Goal: Task Accomplishment & Management: Manage account settings

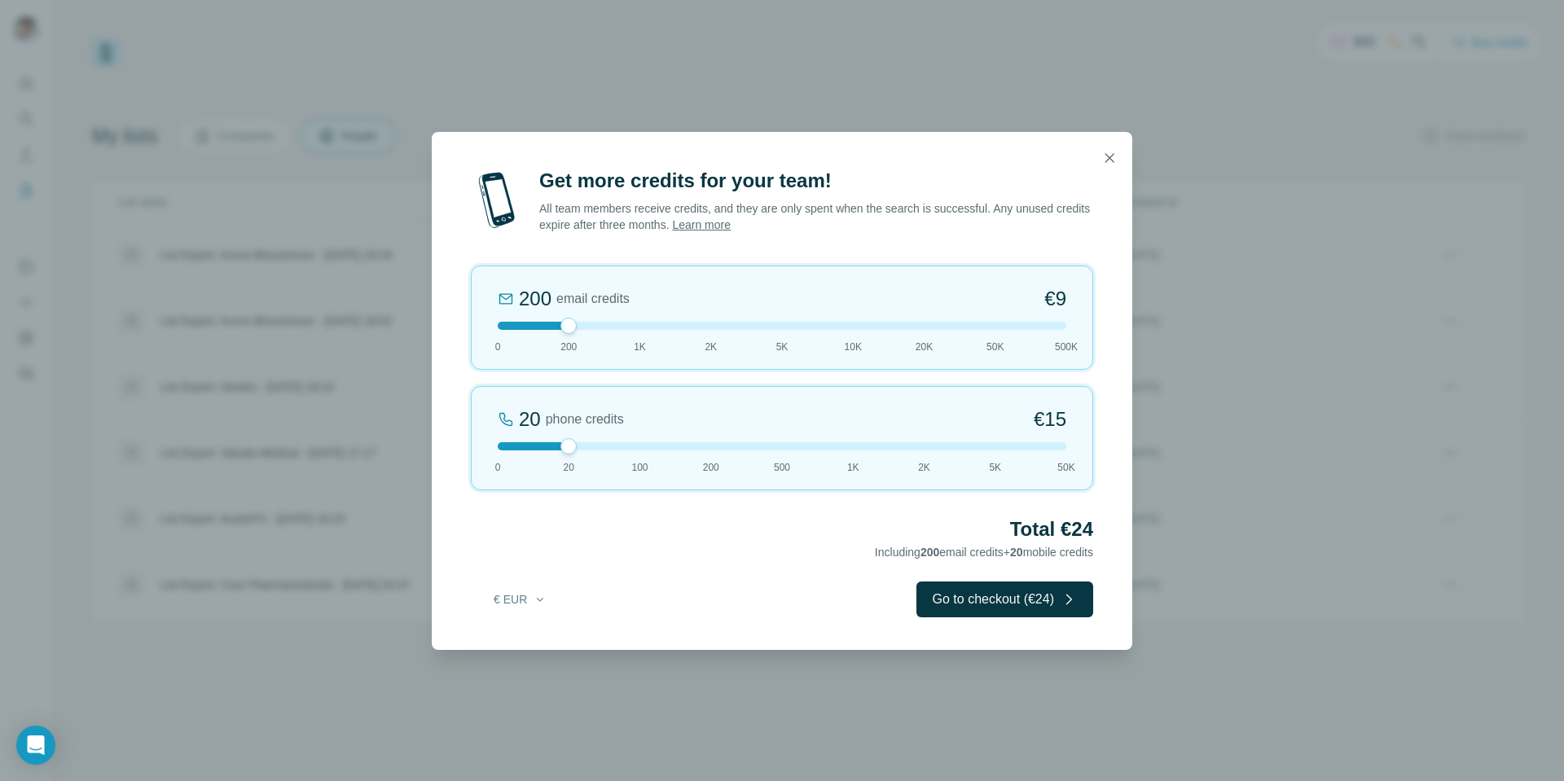
drag, startPoint x: 578, startPoint y: 446, endPoint x: 784, endPoint y: 443, distance: 206.1
click at [783, 444] on div at bounding box center [782, 446] width 568 height 8
drag, startPoint x: 783, startPoint y: 442, endPoint x: 625, endPoint y: 448, distance: 157.3
click at [625, 448] on div at bounding box center [782, 446] width 568 height 8
click at [520, 609] on button "€ EUR" at bounding box center [520, 599] width 76 height 29
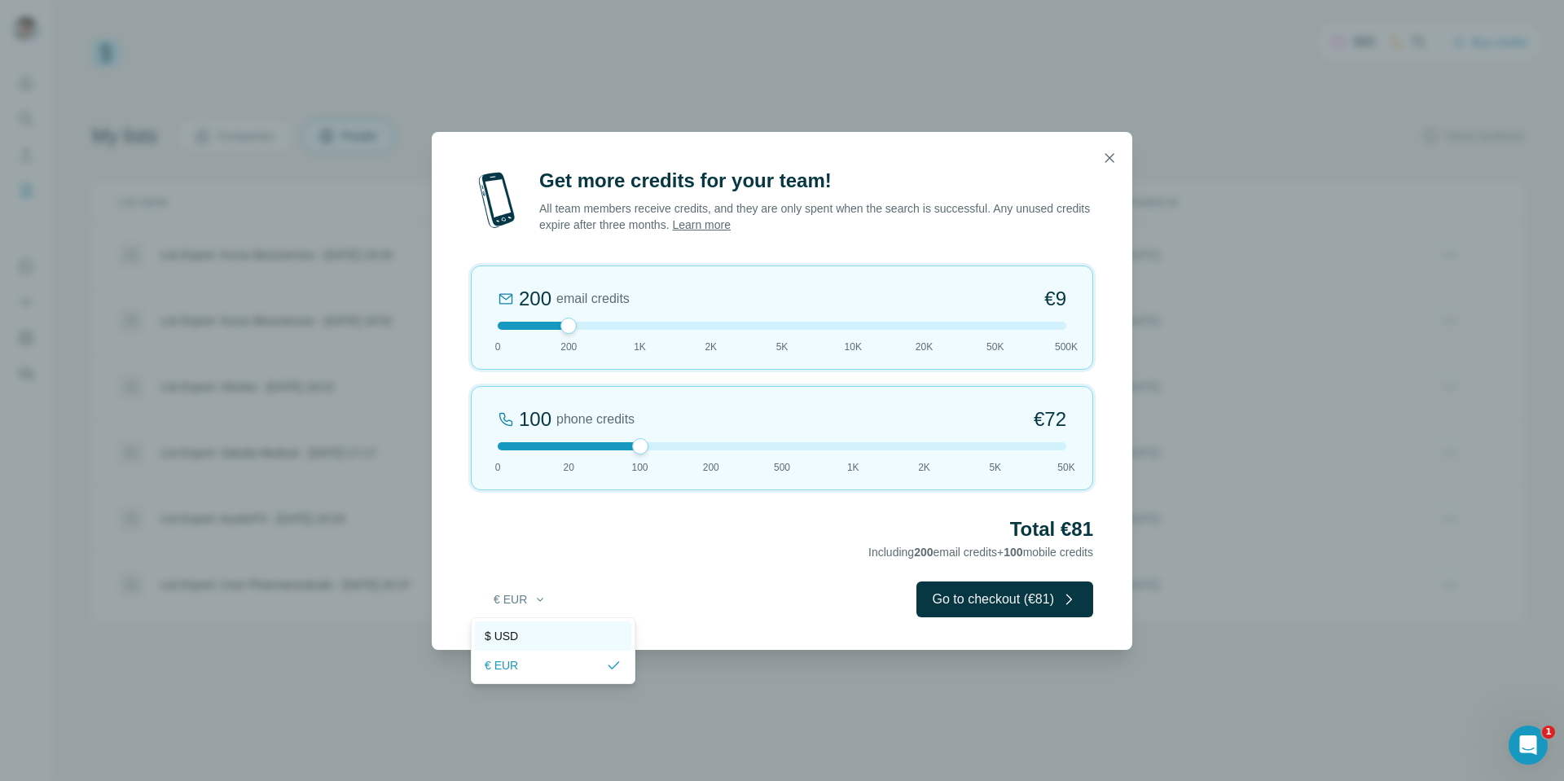
click at [523, 632] on div "$ USD" at bounding box center [553, 636] width 137 height 16
click at [1107, 158] on icon "button" at bounding box center [1109, 158] width 16 height 16
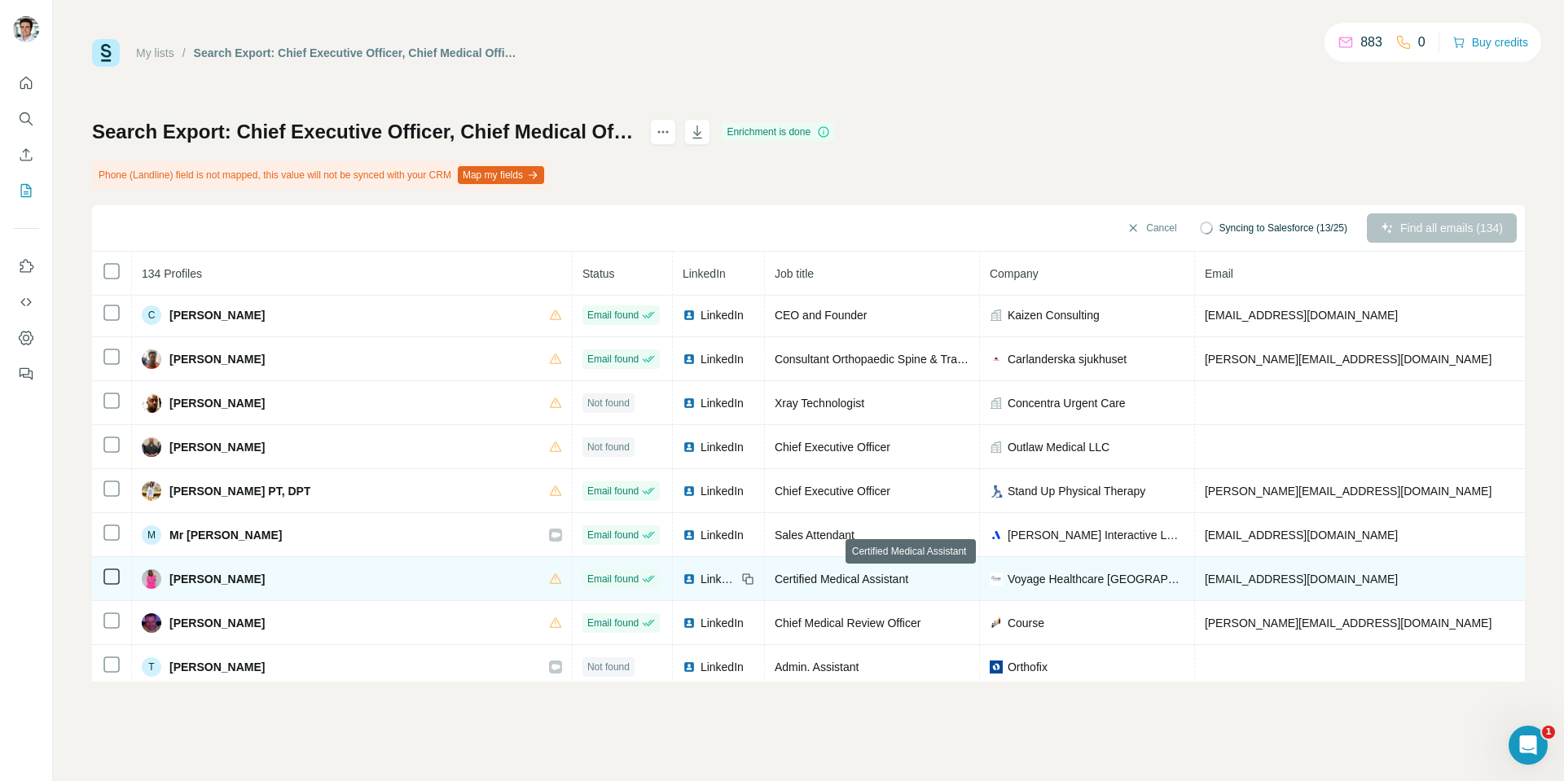
scroll to position [3, 0]
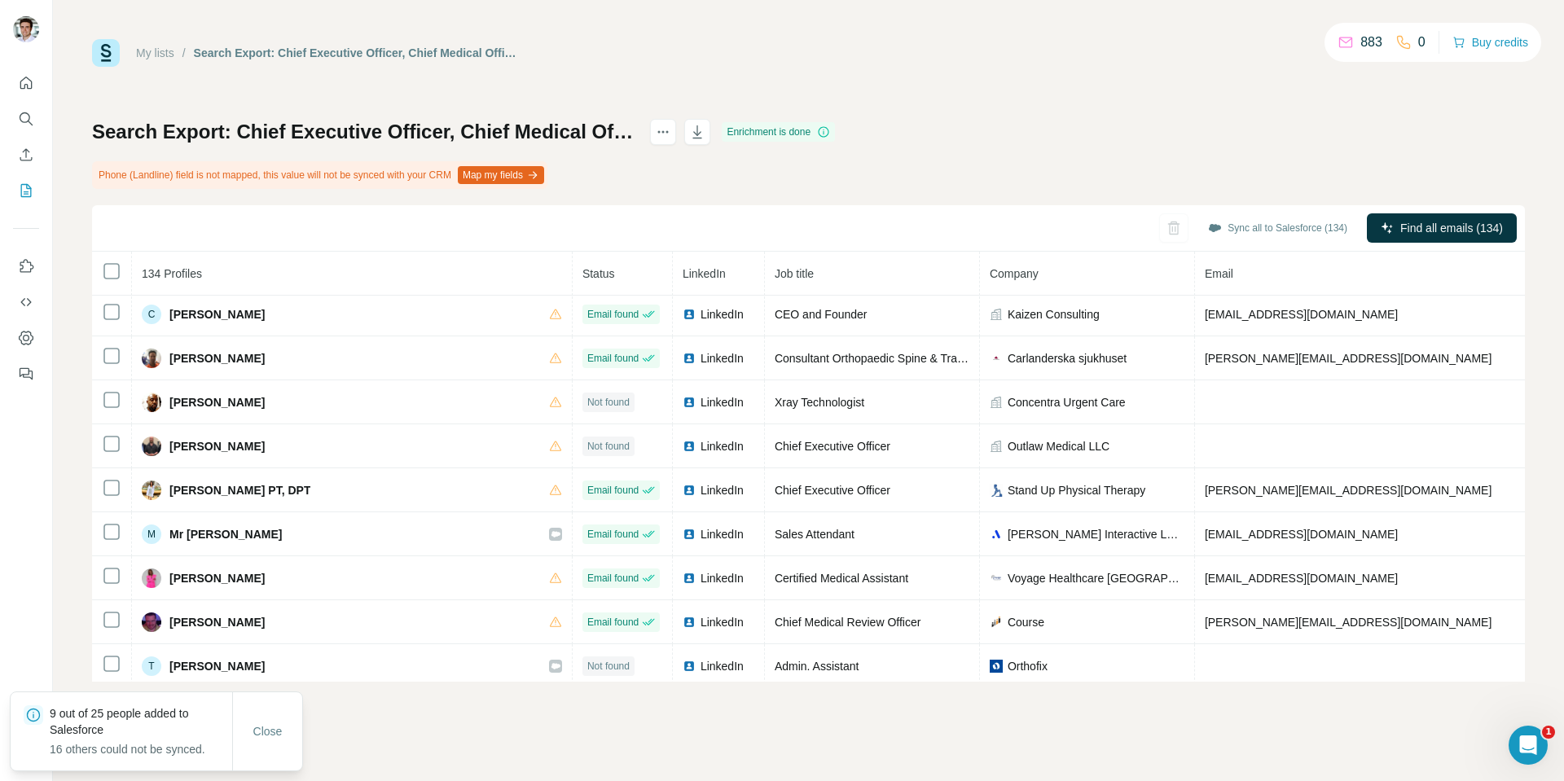
click at [1167, 230] on div "Sync all to Salesforce (134) Find all emails (134)" at bounding box center [808, 228] width 1432 height 46
click at [278, 735] on span "Close" at bounding box center [267, 731] width 29 height 16
click at [21, 192] on icon "My lists" at bounding box center [26, 190] width 11 height 13
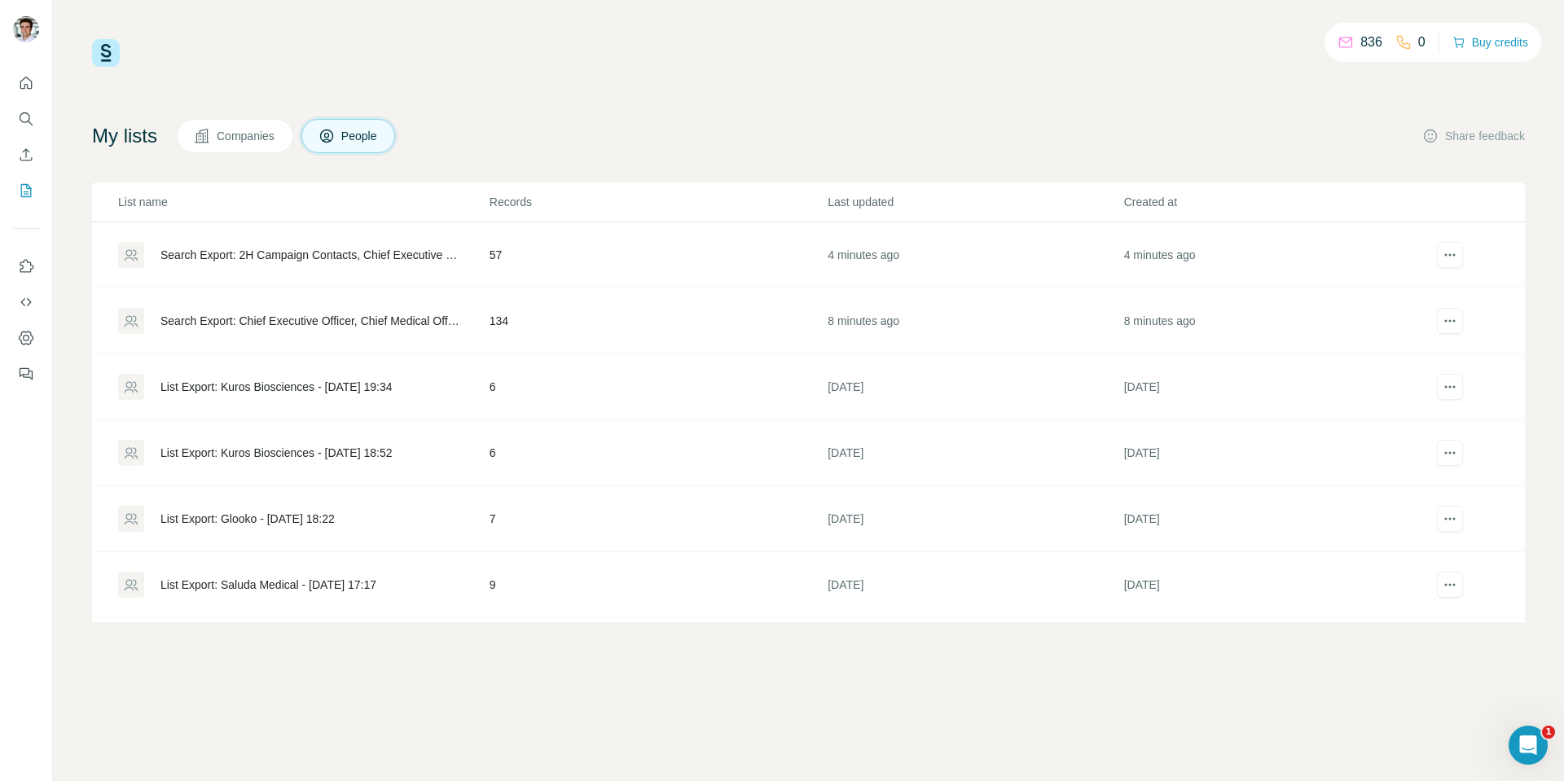
click at [296, 261] on div "Search Export: 2H Campaign Contacts, Chief Executive Officer, Chief Medical Off…" at bounding box center [310, 255] width 301 height 16
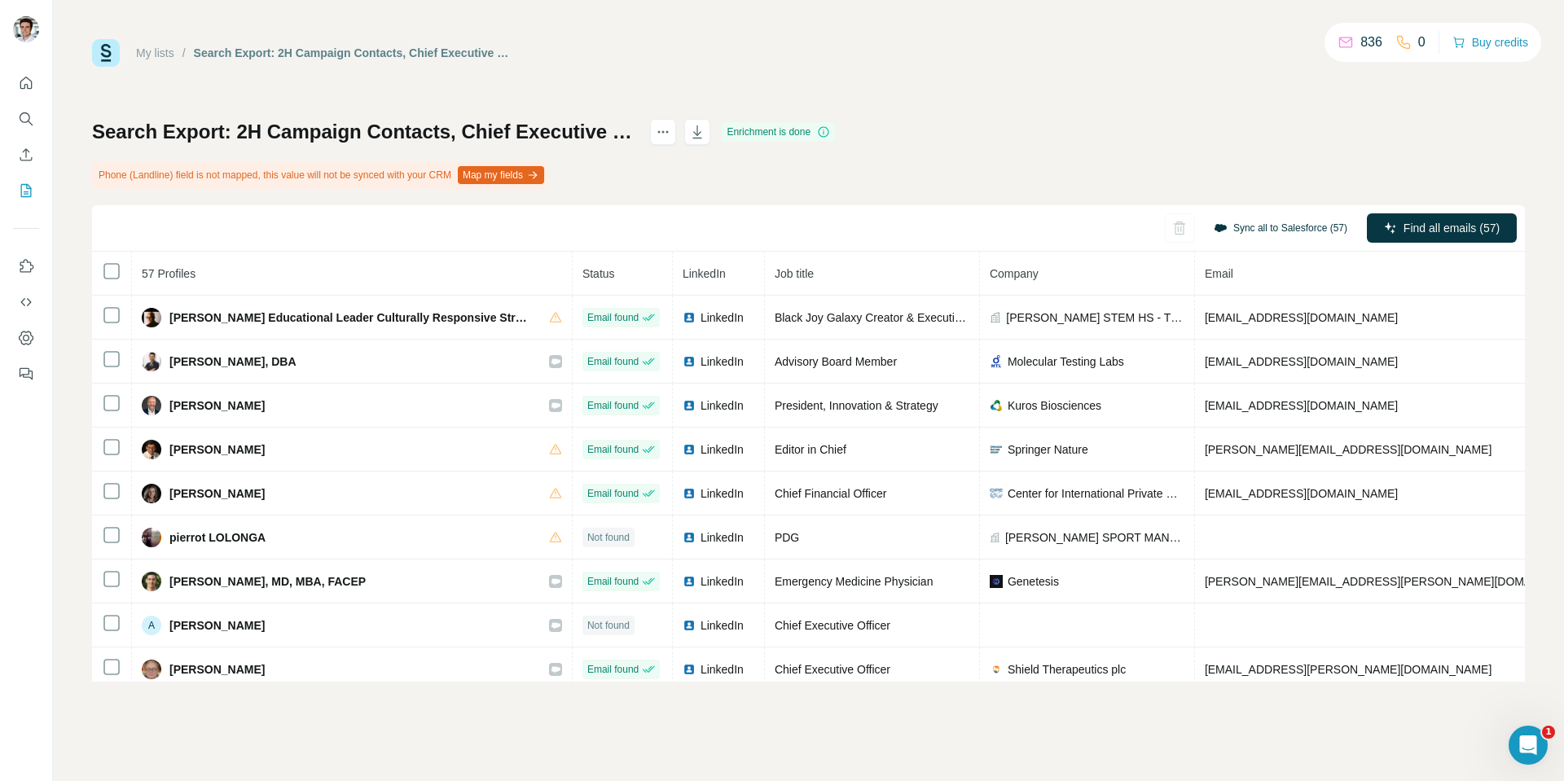
click at [1230, 222] on button "Sync all to Salesforce (57)" at bounding box center [1280, 228] width 156 height 24
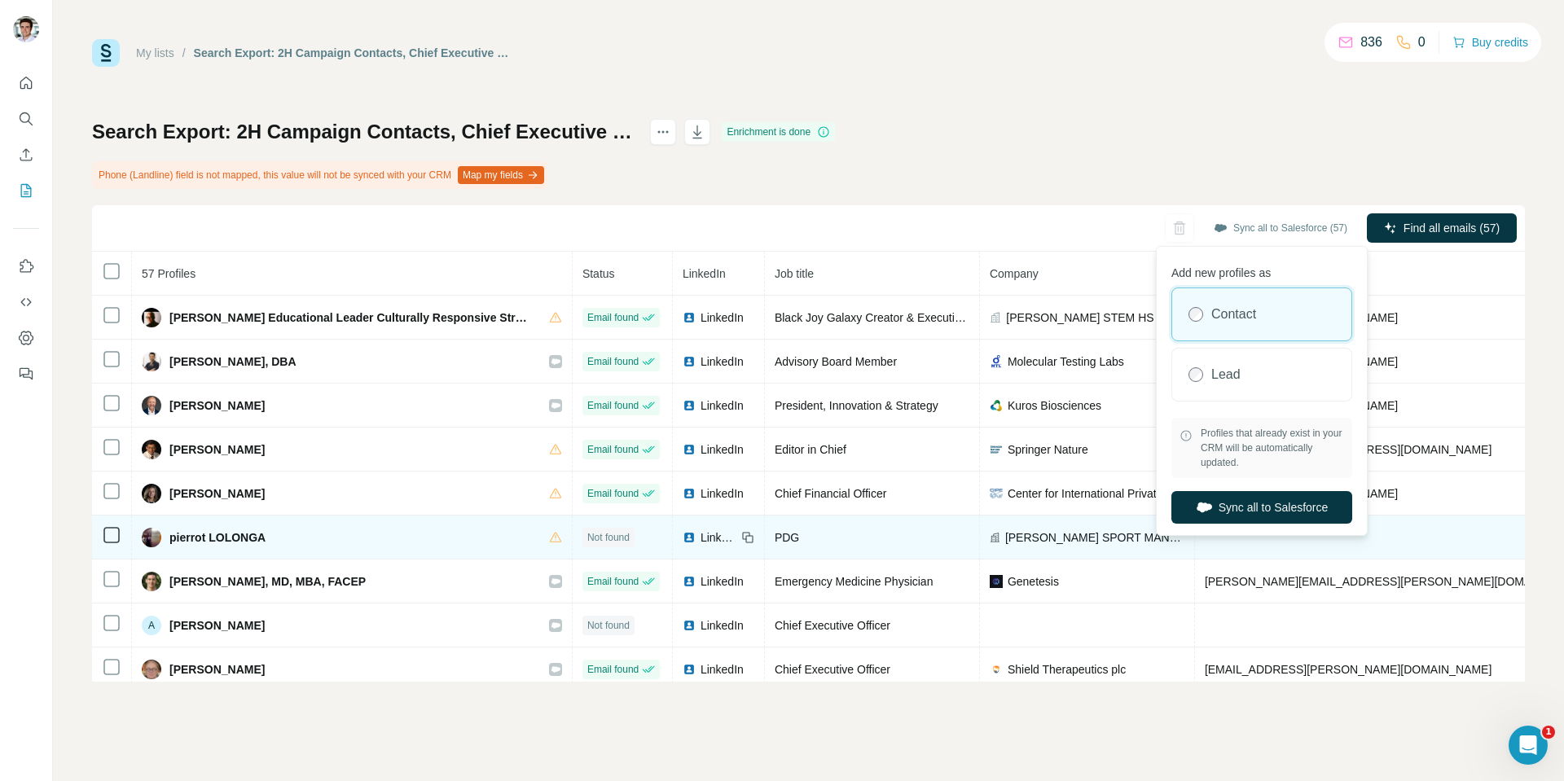
click at [1279, 515] on button "Sync all to Salesforce" at bounding box center [1261, 507] width 181 height 33
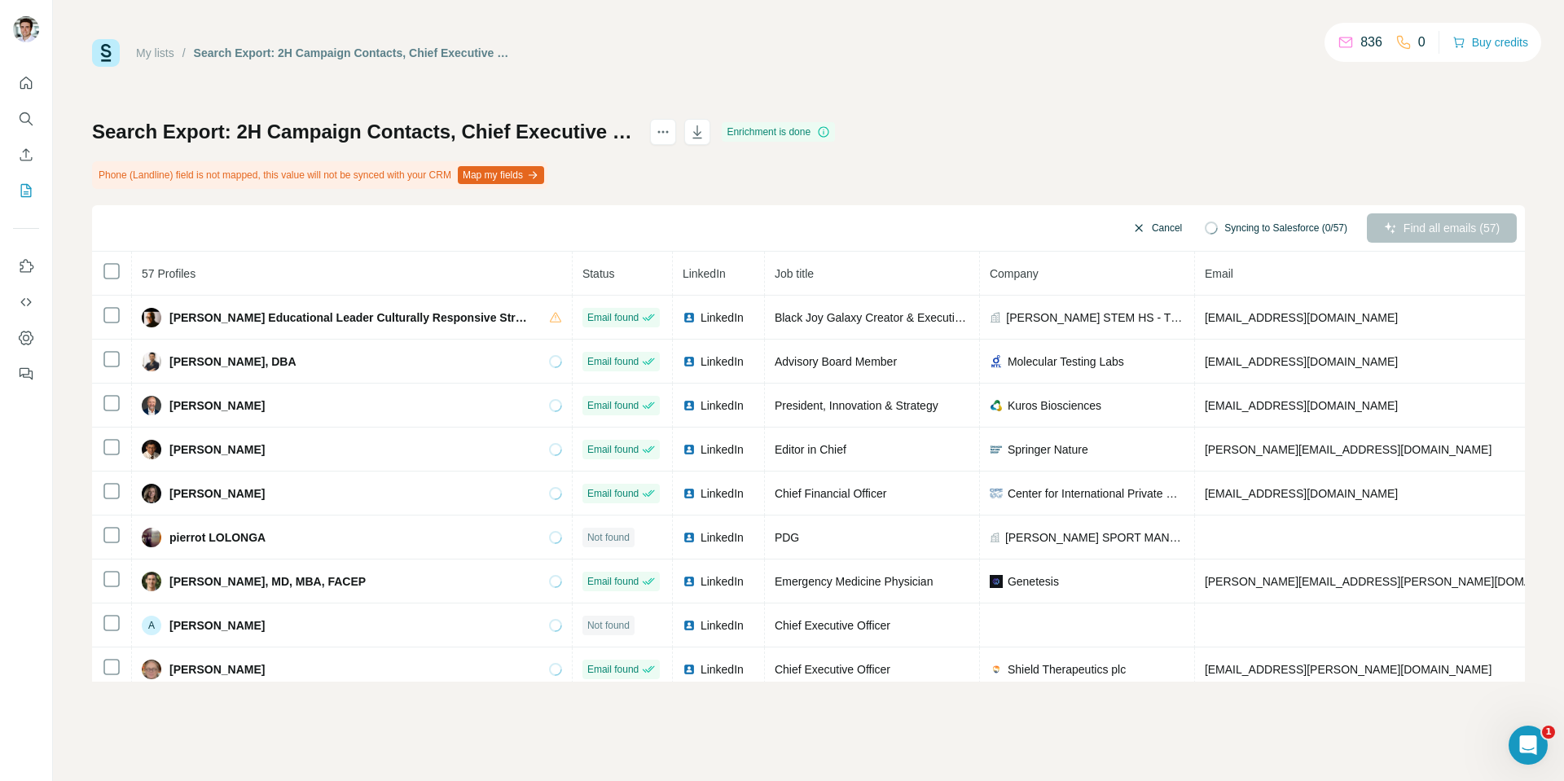
click at [1169, 228] on button "Cancel" at bounding box center [1157, 227] width 72 height 29
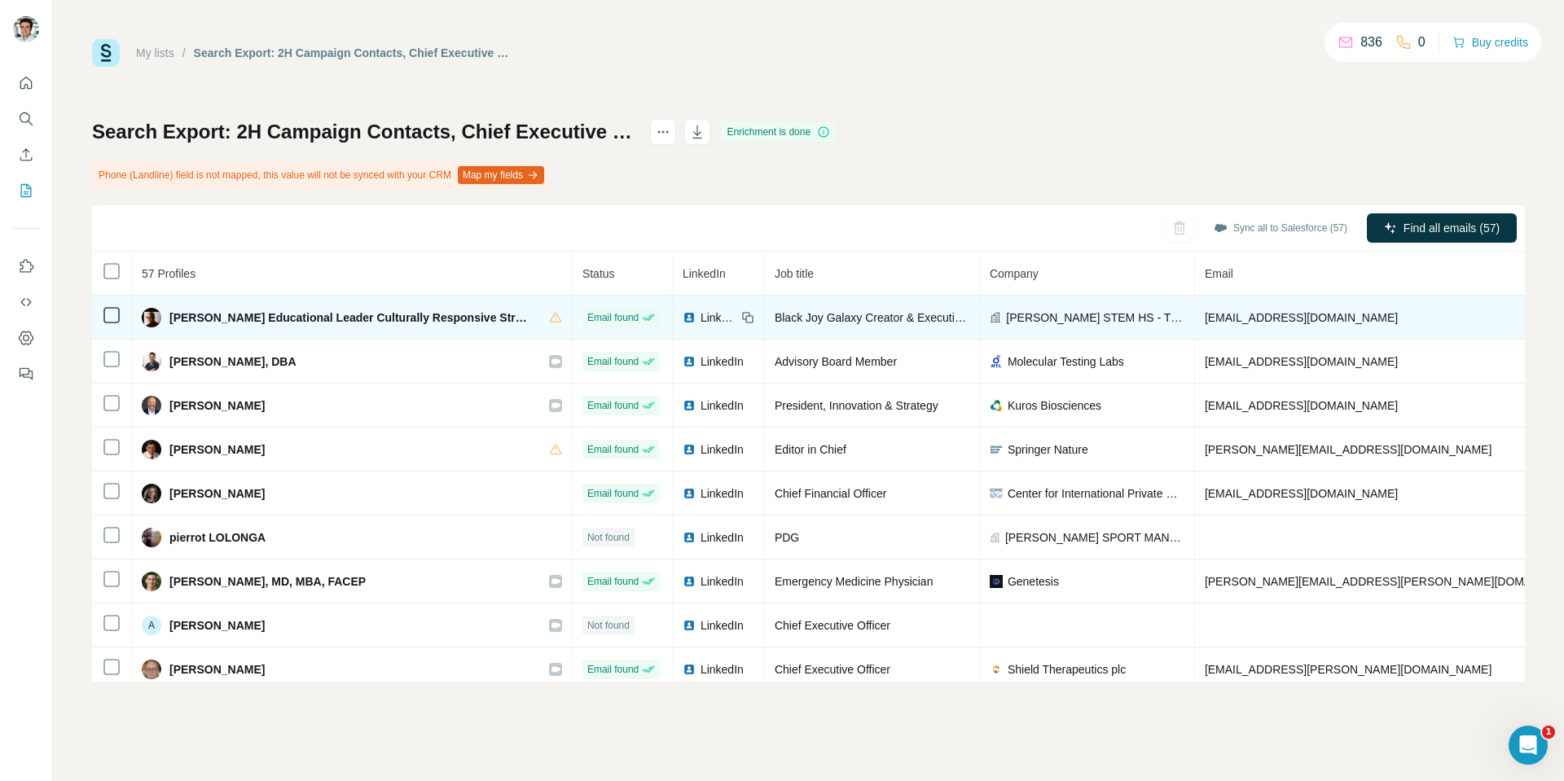
click at [879, 314] on span "Black Joy Galaxy Creator & Executive Producer | 2023 – Present" at bounding box center [938, 317] width 328 height 13
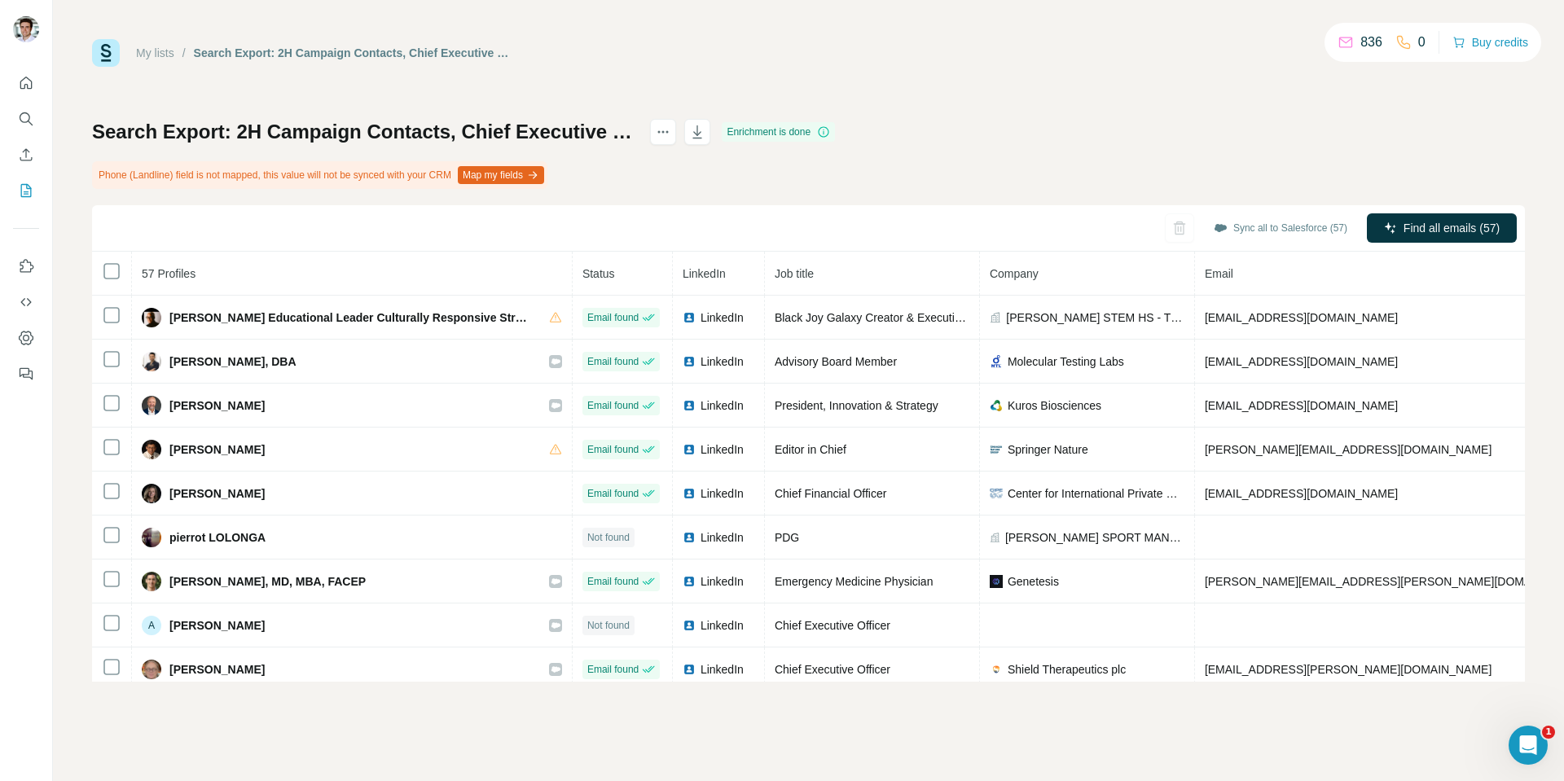
click at [1173, 69] on div "My lists / Search Export: 2H Campaign Contacts, Chief Executive Officer, Chief …" at bounding box center [808, 360] width 1432 height 643
click at [539, 178] on icon "button" at bounding box center [532, 175] width 13 height 13
click at [710, 121] on button "button" at bounding box center [697, 132] width 26 height 26
click at [256, 727] on span "Close" at bounding box center [267, 723] width 29 height 16
click at [676, 141] on button "actions" at bounding box center [663, 132] width 26 height 26
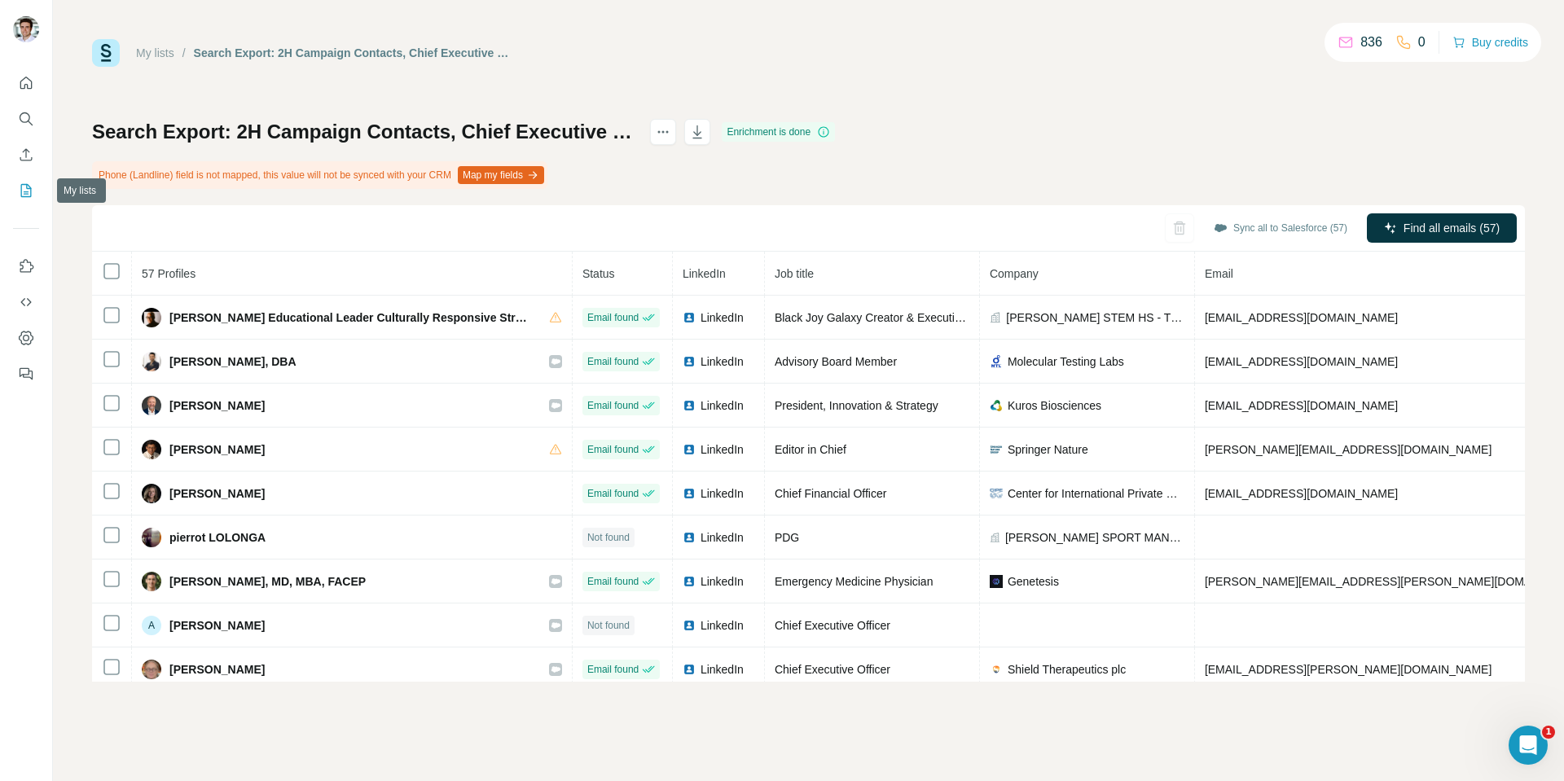
click at [33, 186] on icon "My lists" at bounding box center [26, 190] width 16 height 16
click at [29, 190] on icon "My lists" at bounding box center [26, 190] width 16 height 16
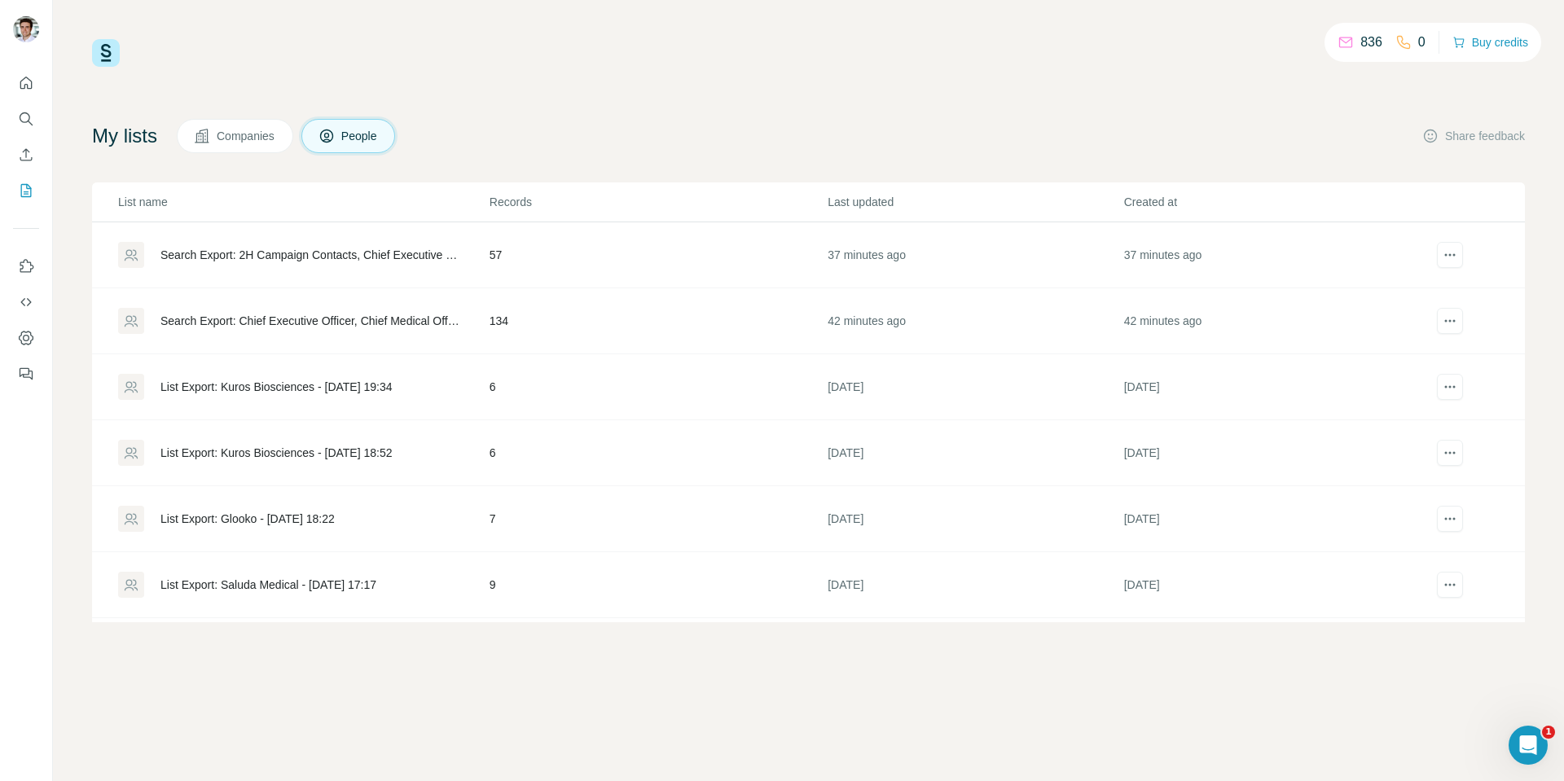
click at [345, 326] on div "Search Export: Chief Executive Officer, Chief Medical Officer, Chief Clinical O…" at bounding box center [310, 321] width 301 height 16
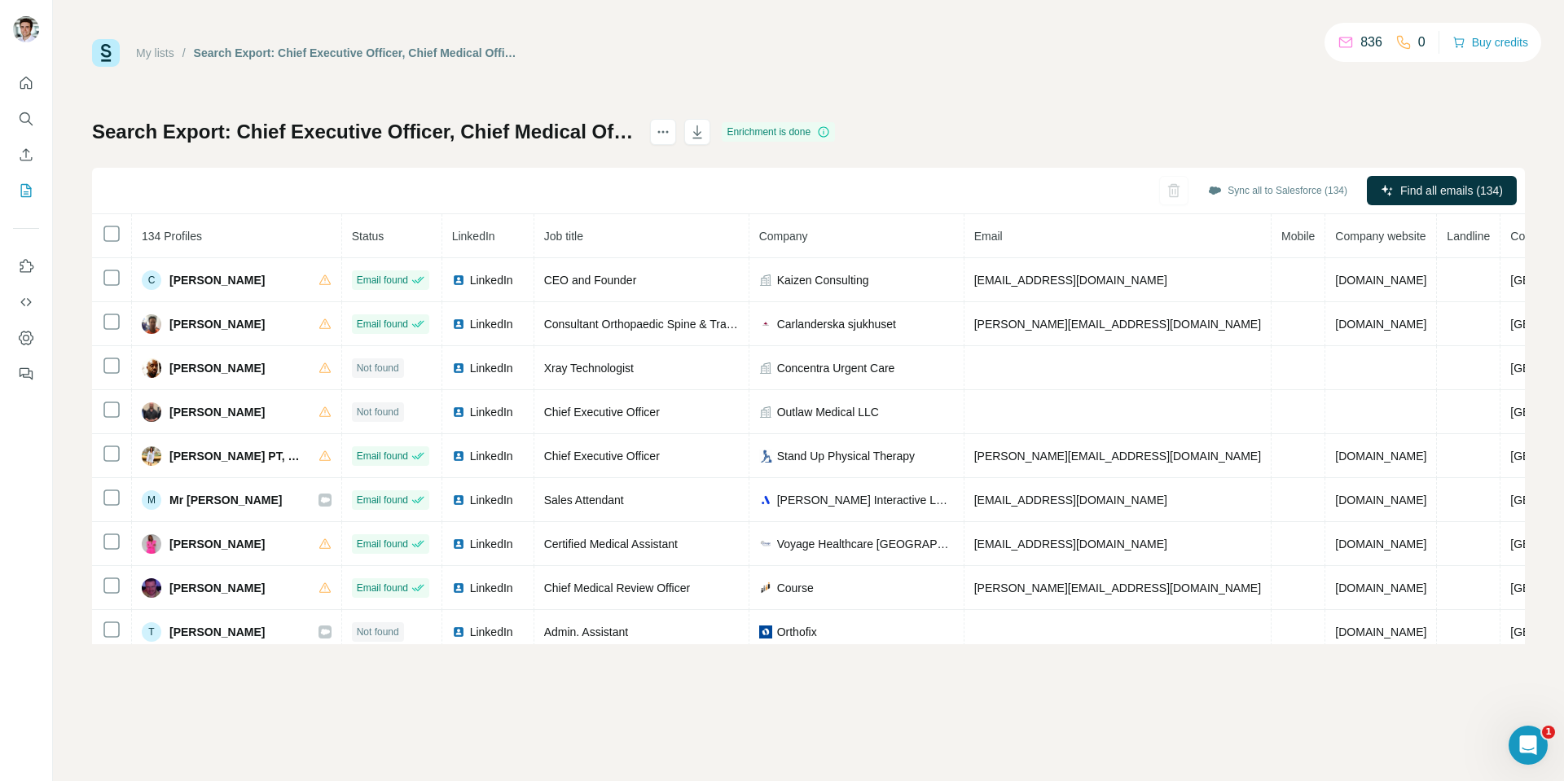
click at [1135, 89] on div "My lists / Search Export: Chief Executive Officer, Chief Medical Officer, Chief…" at bounding box center [808, 341] width 1432 height 605
click at [705, 126] on icon "button" at bounding box center [697, 132] width 16 height 16
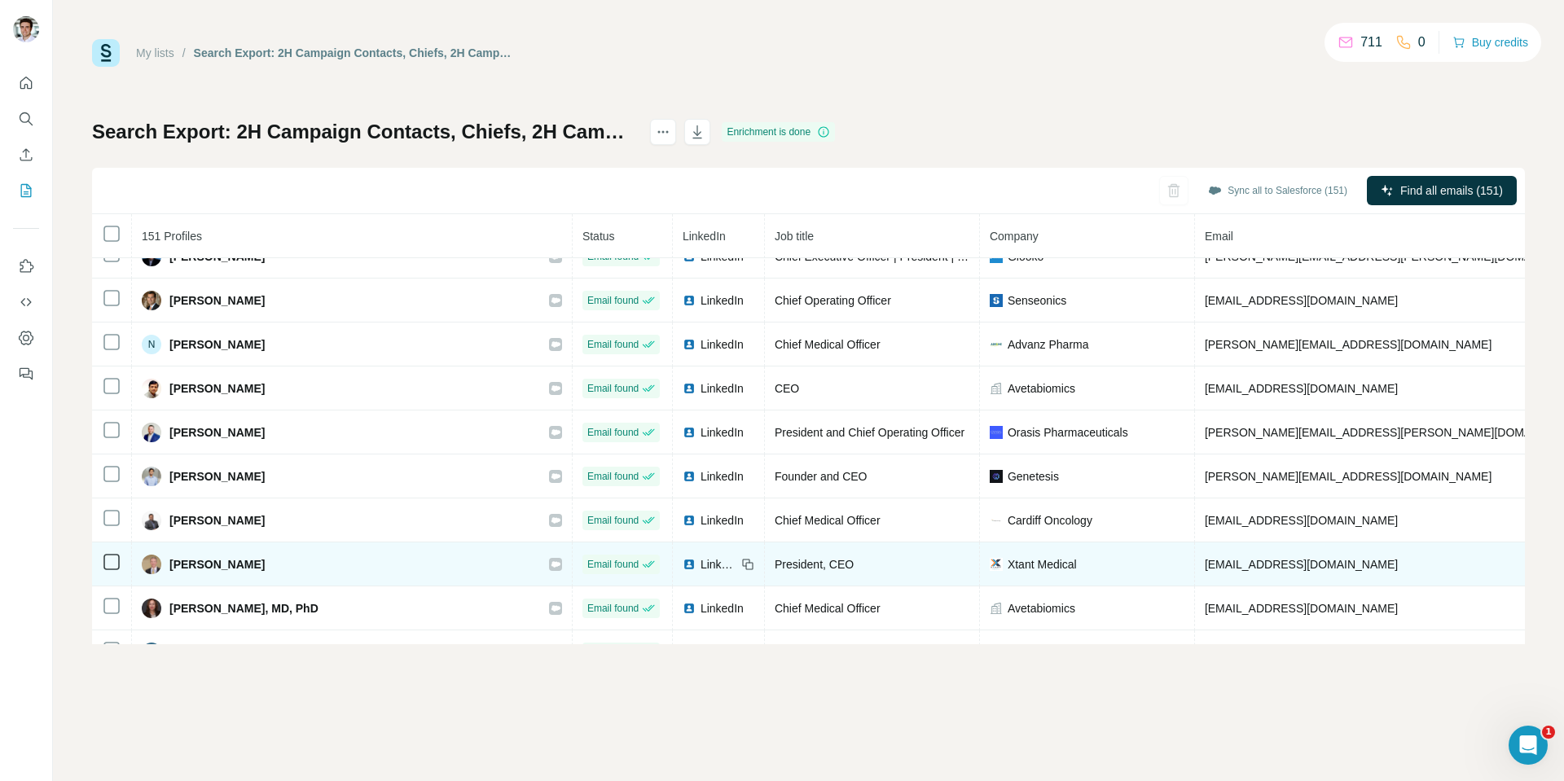
scroll to position [6263, 0]
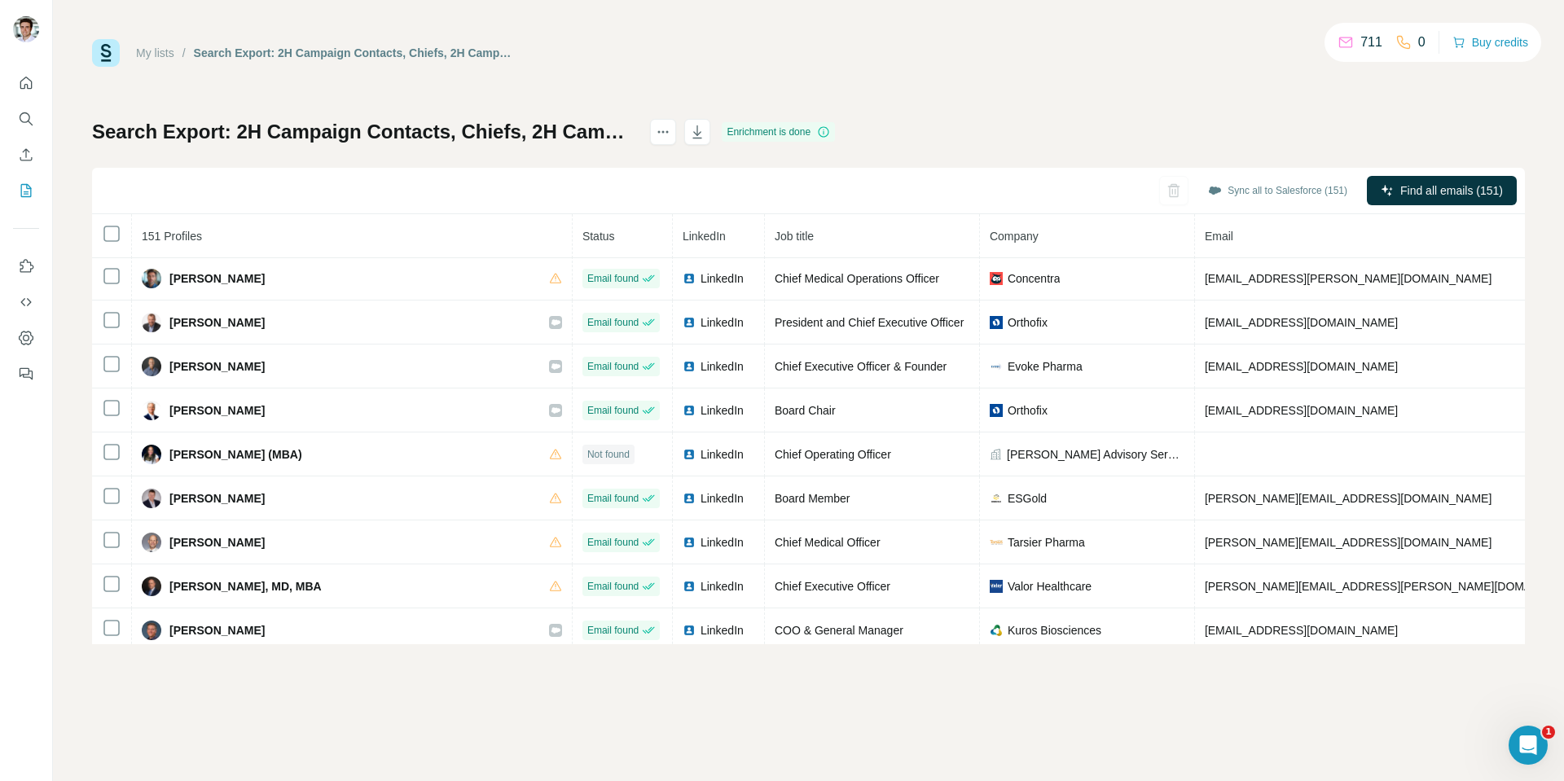
click at [772, 706] on div "My lists / Search Export: 2H Campaign Contacts, Chiefs, 2H Campaign Contacts - …" at bounding box center [808, 390] width 1511 height 781
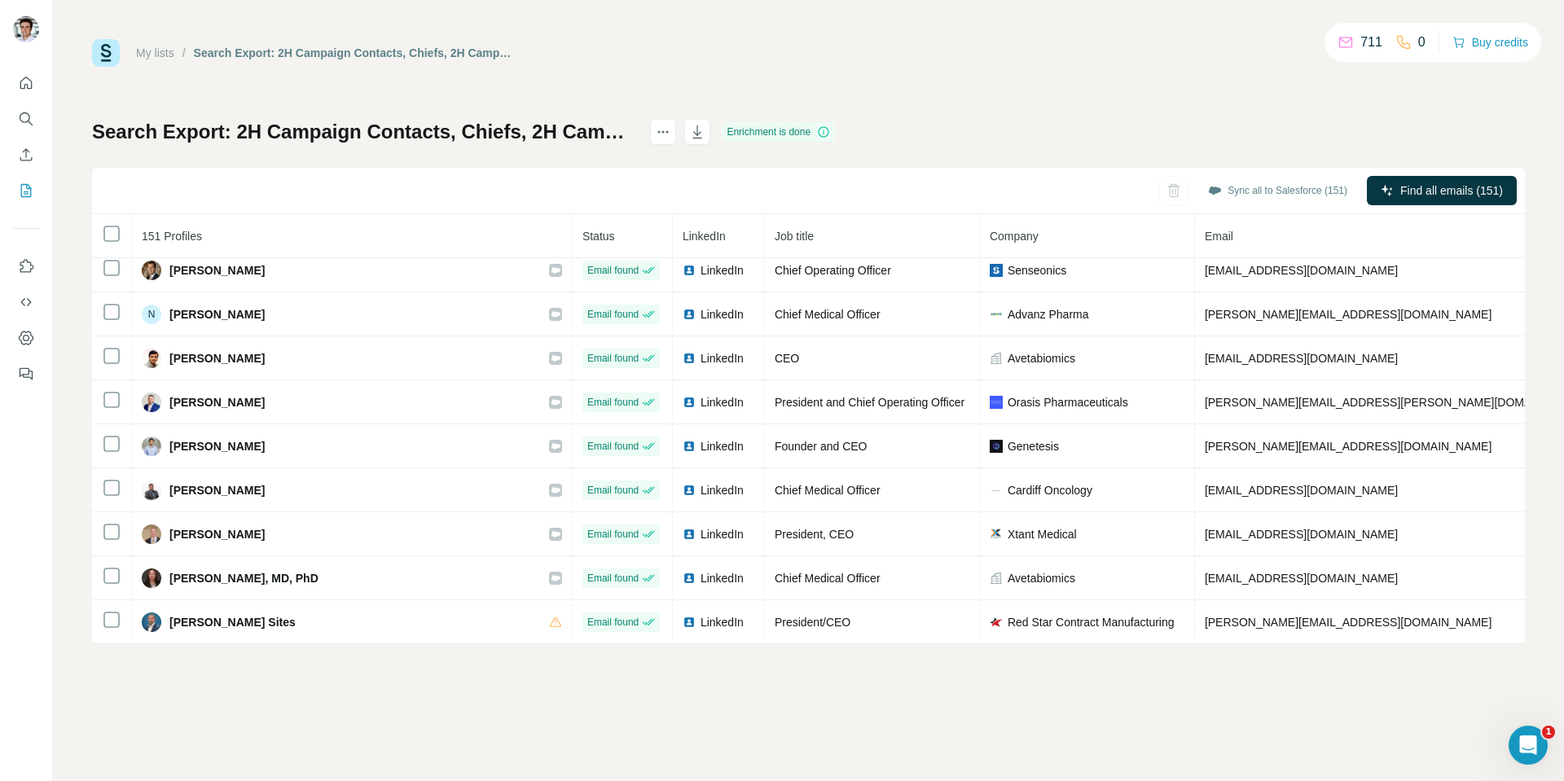
click at [830, 133] on icon at bounding box center [823, 131] width 13 height 13
click at [676, 141] on button "actions" at bounding box center [663, 132] width 26 height 26
click at [674, 33] on div "My lists / Search Export: 2H Campaign Contacts, Chiefs, 2H Campaign Contacts - …" at bounding box center [808, 390] width 1511 height 781
click at [28, 340] on icon "Dashboard" at bounding box center [26, 338] width 16 height 16
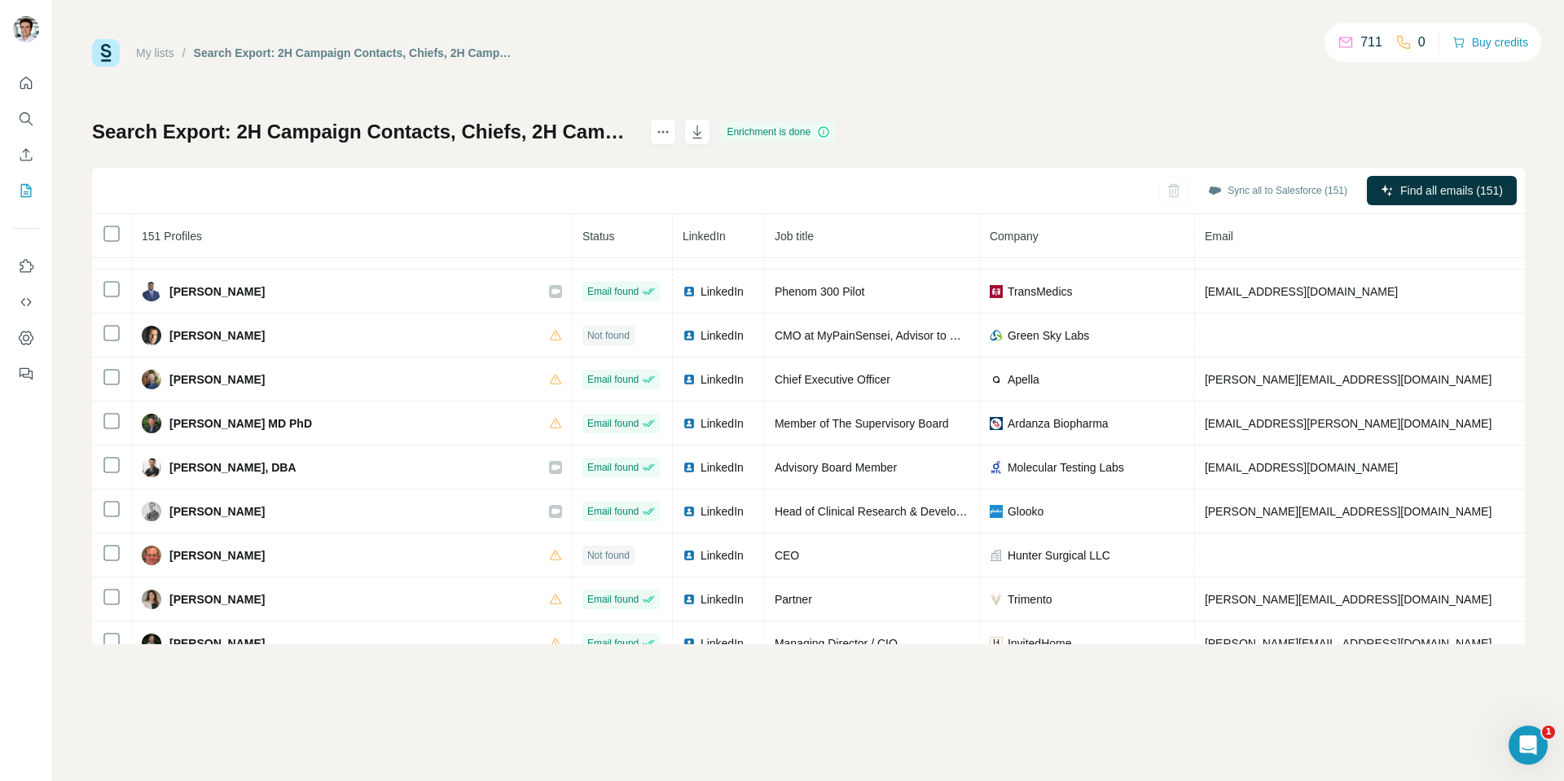
scroll to position [123, 0]
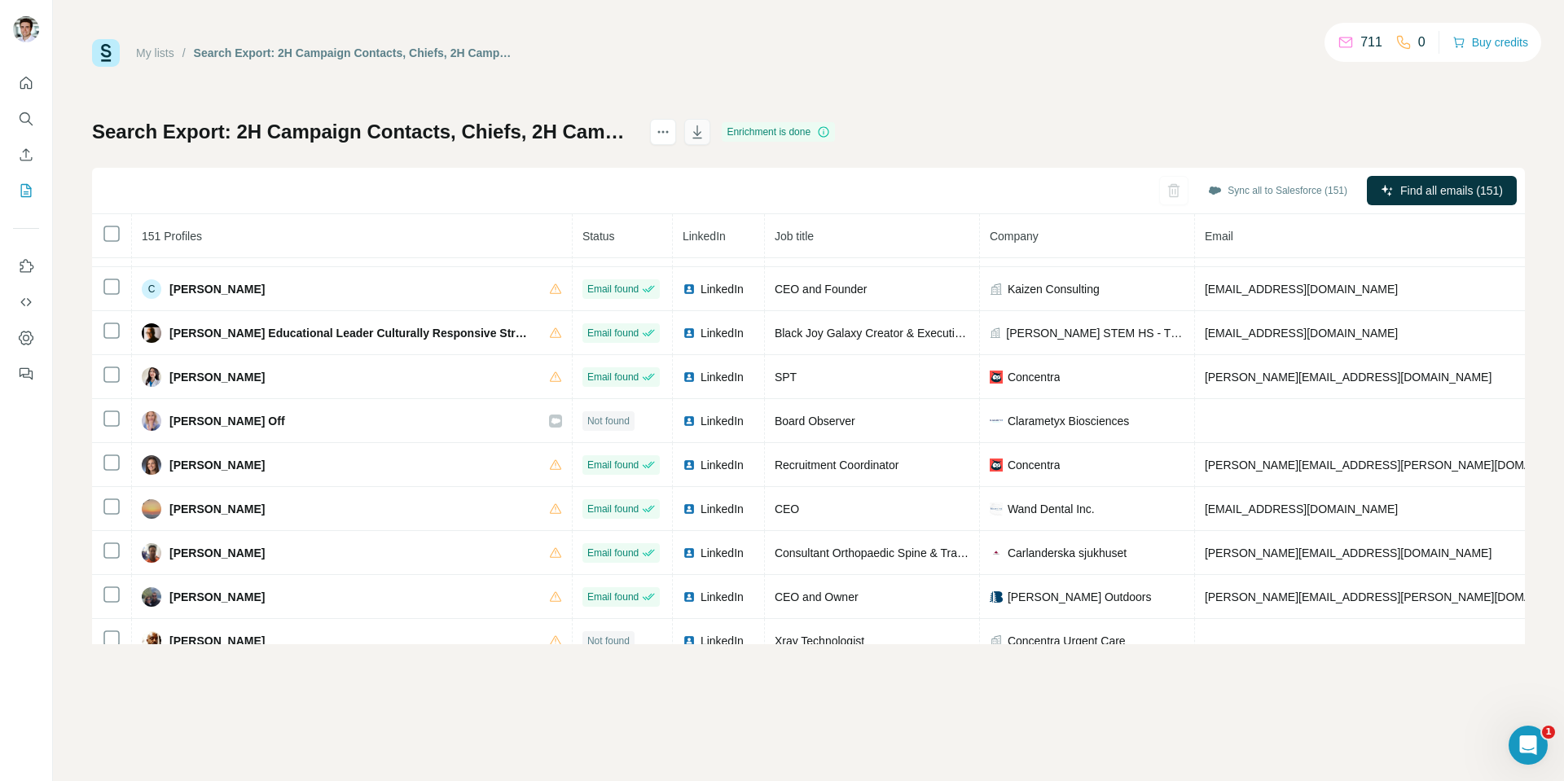
click at [705, 134] on icon "button" at bounding box center [697, 132] width 16 height 16
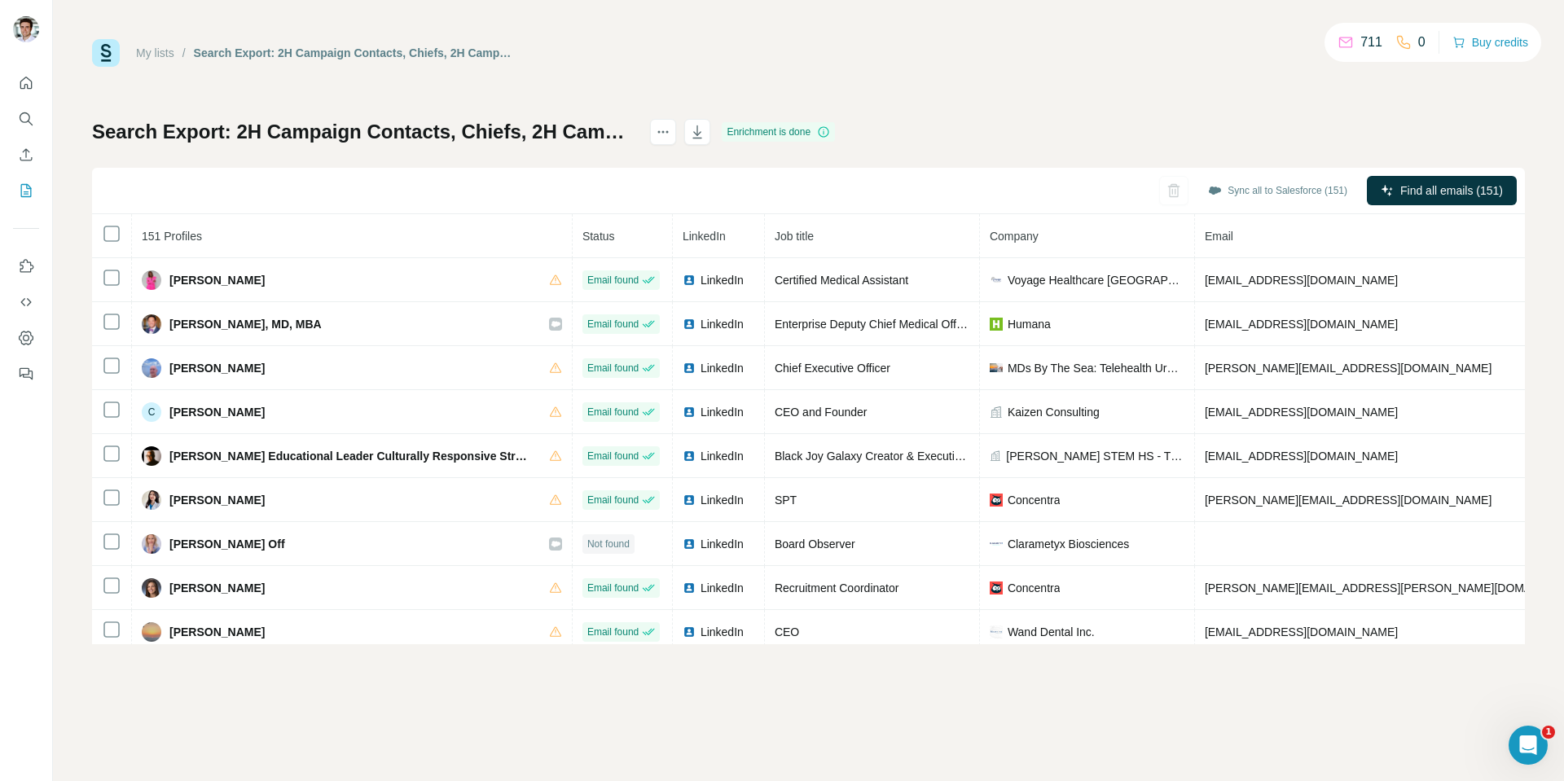
scroll to position [123, 0]
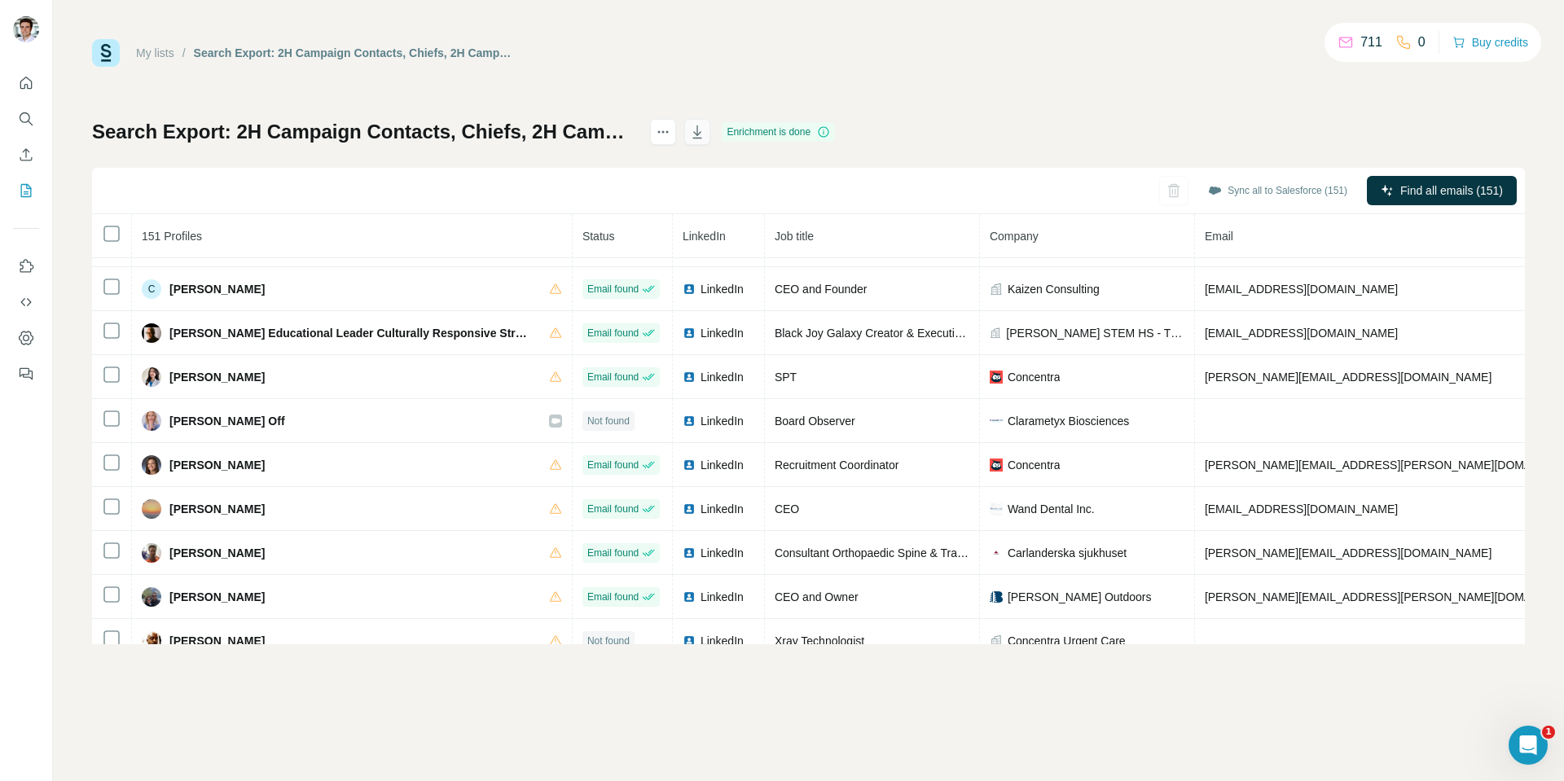
click at [702, 138] on icon "button" at bounding box center [697, 131] width 9 height 13
